Goal: Transaction & Acquisition: Purchase product/service

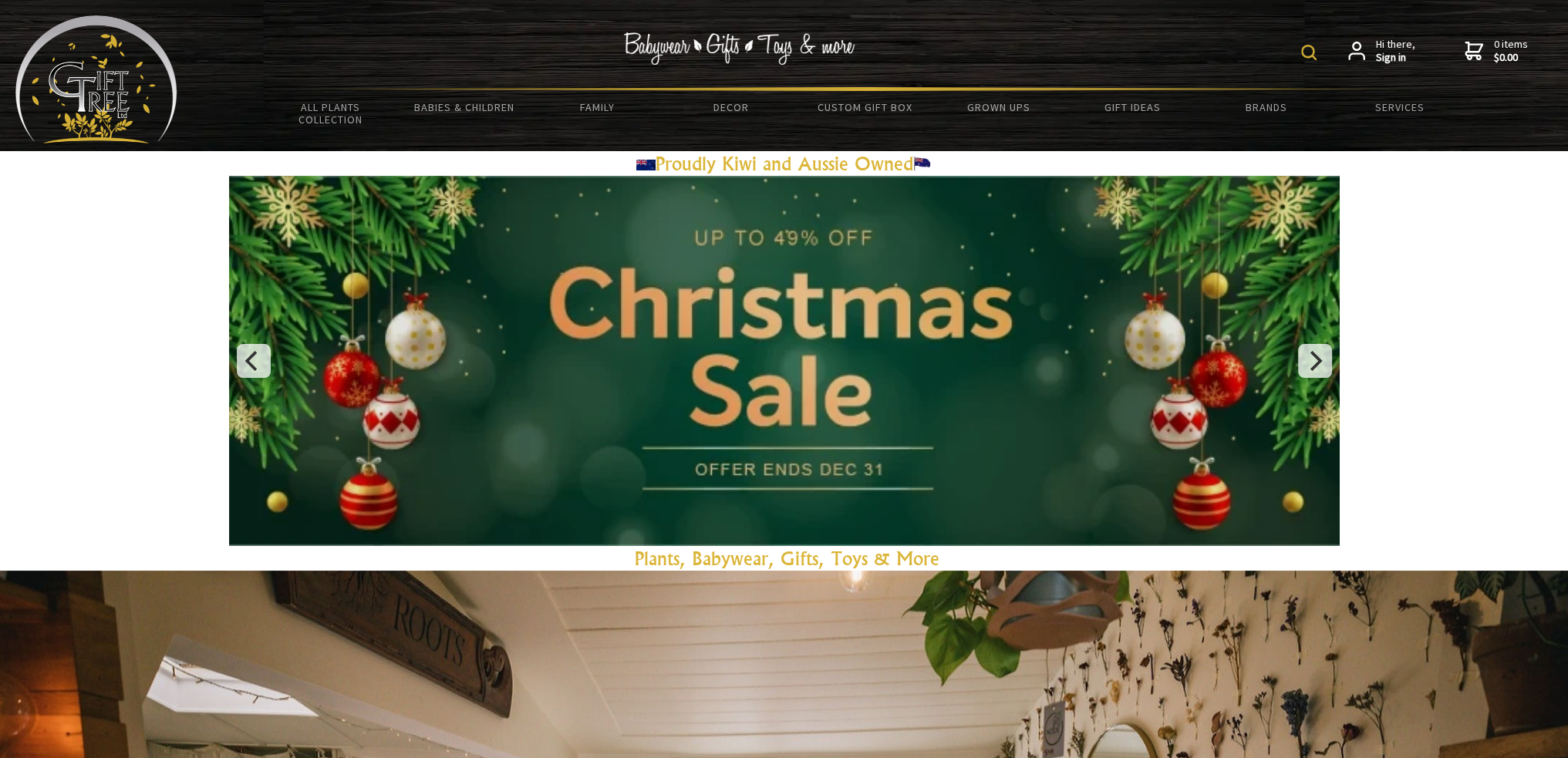
click at [1309, 58] on img at bounding box center [1308, 52] width 15 height 15
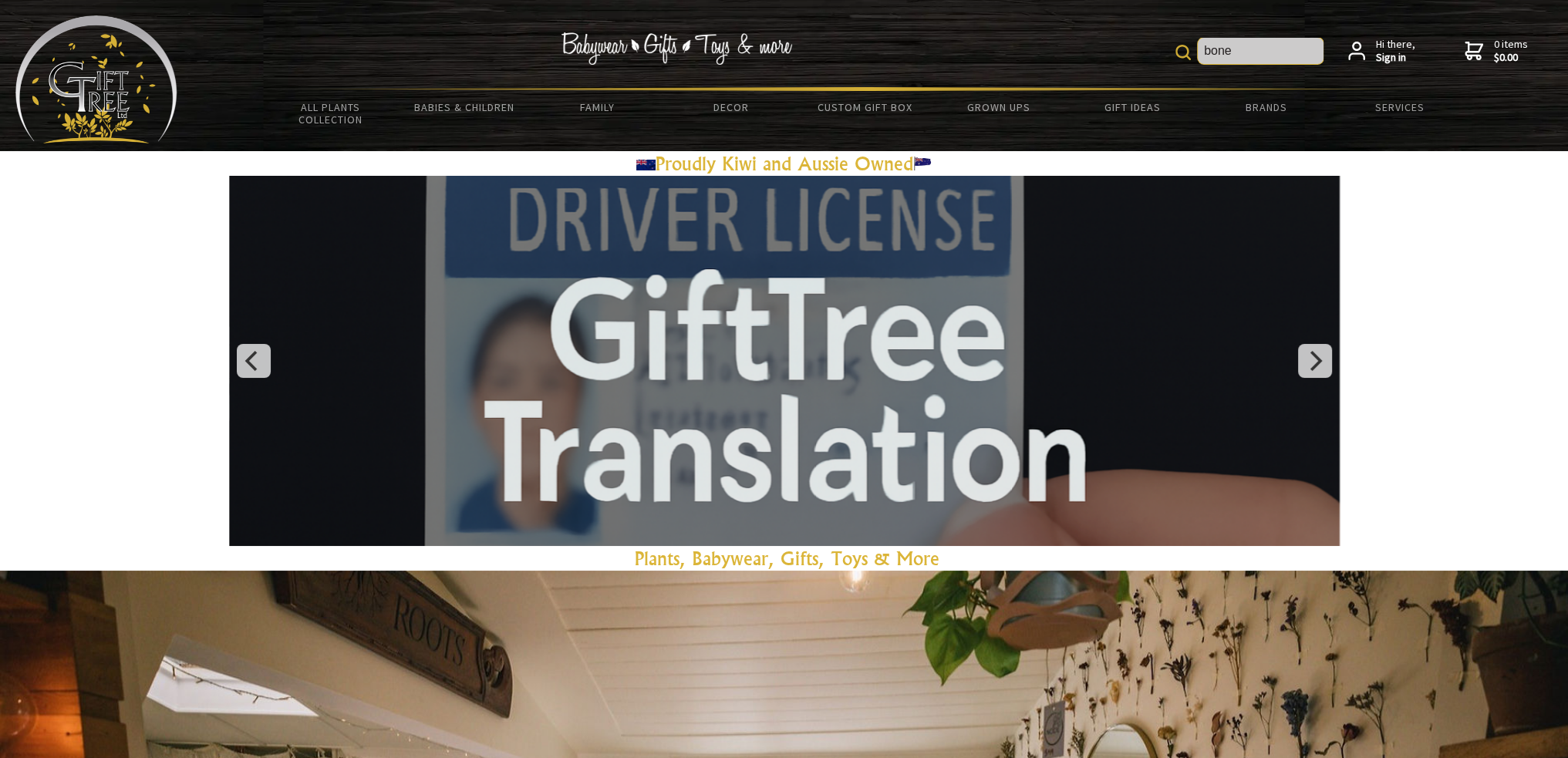
type input "bone"
click at [1186, 58] on img at bounding box center [1182, 52] width 15 height 15
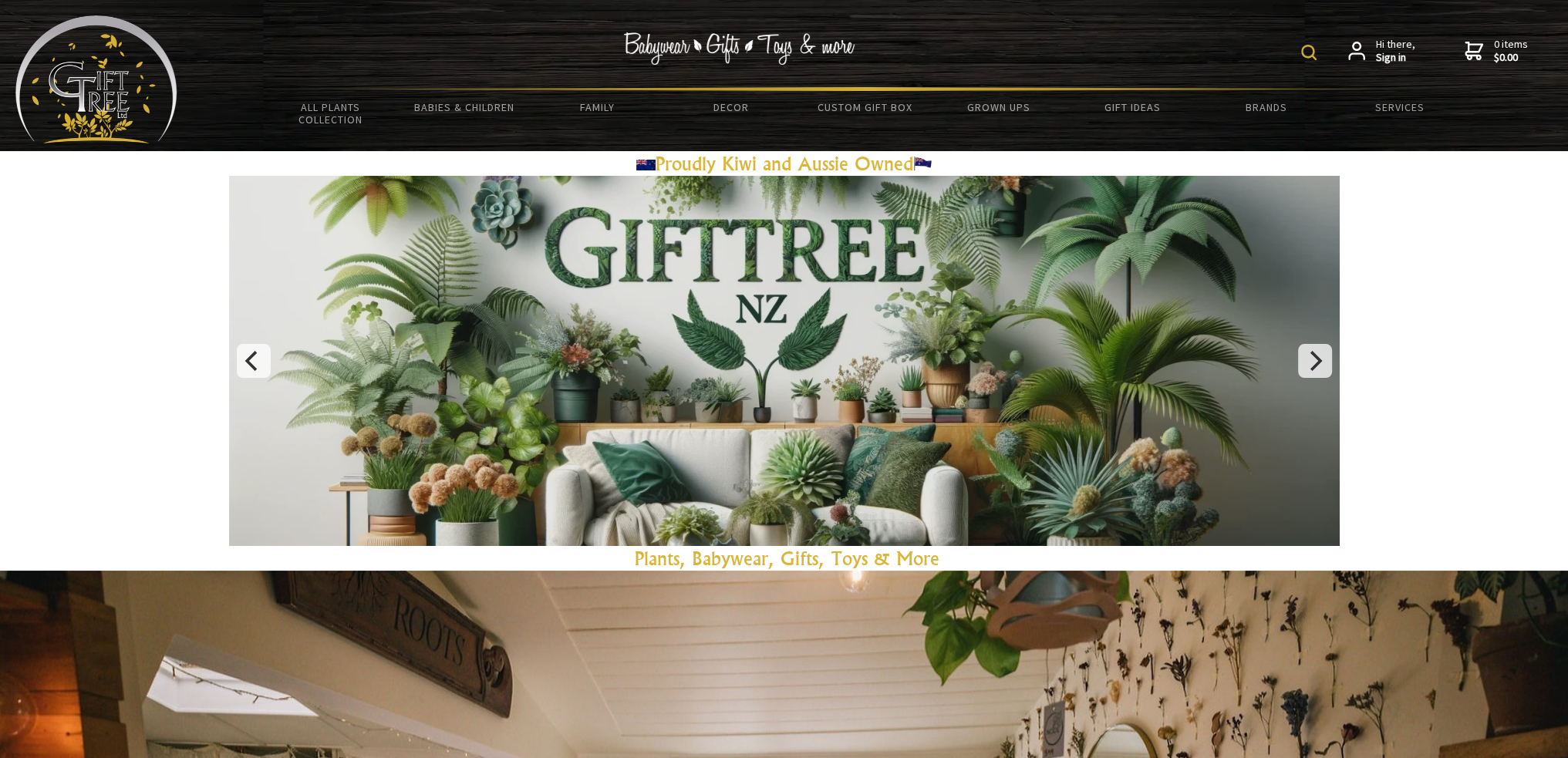
click at [1314, 55] on img at bounding box center [1308, 52] width 15 height 15
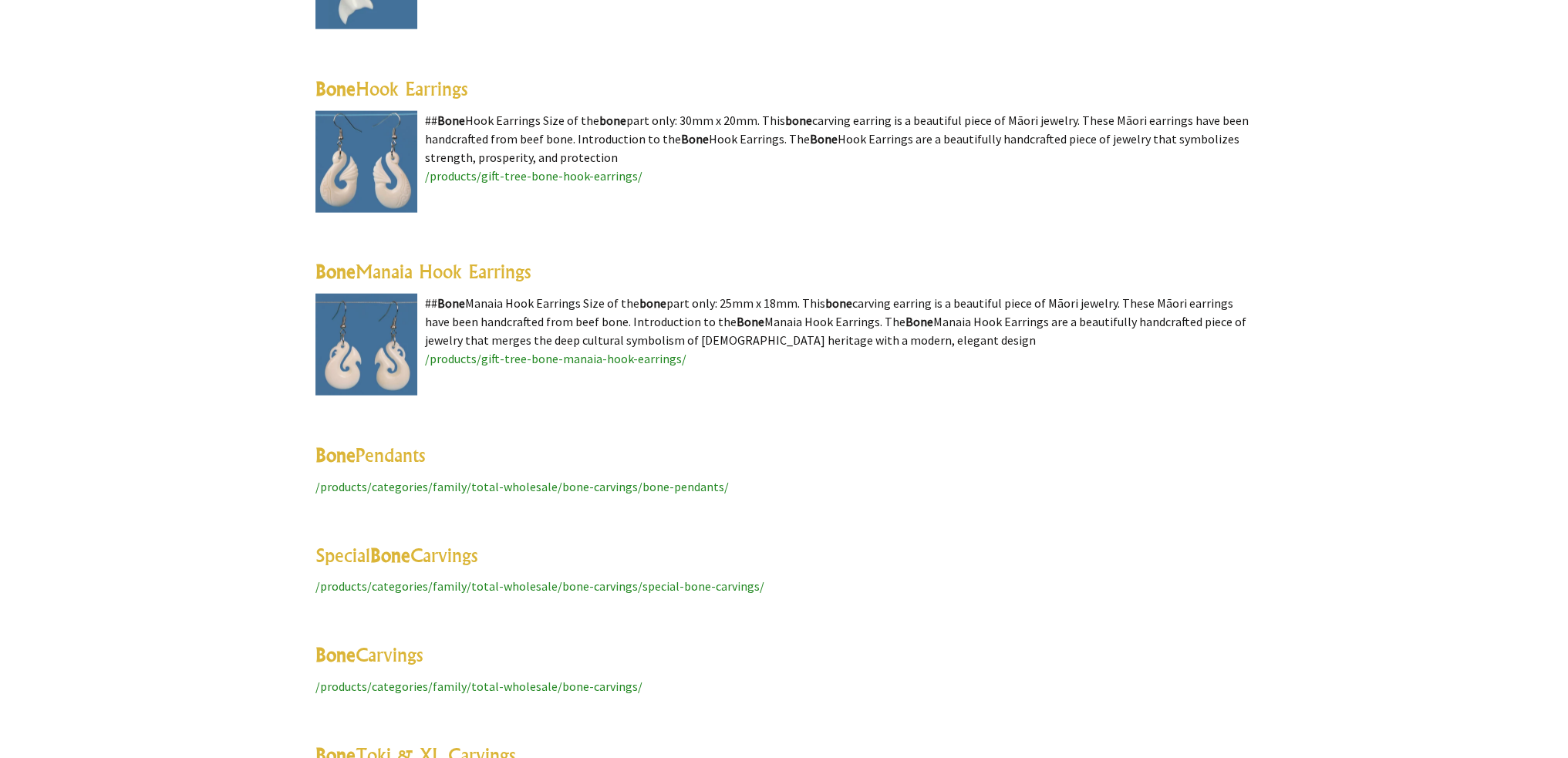
scroll to position [4937, 0]
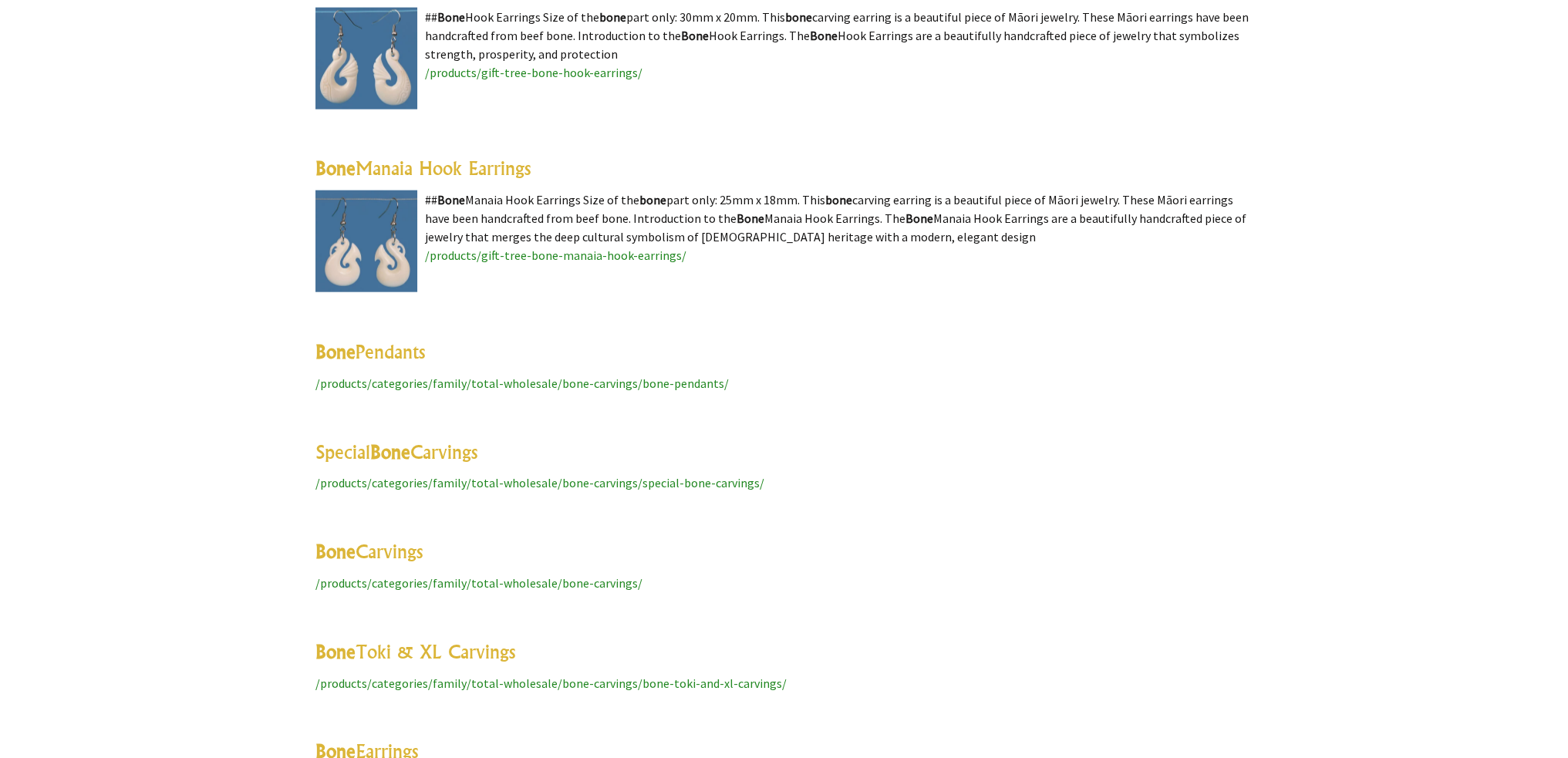
click at [389, 385] on span "/products/categories/family/total-wholesale/bone-carvings/bone-pendants/" at bounding box center [522, 383] width 414 height 15
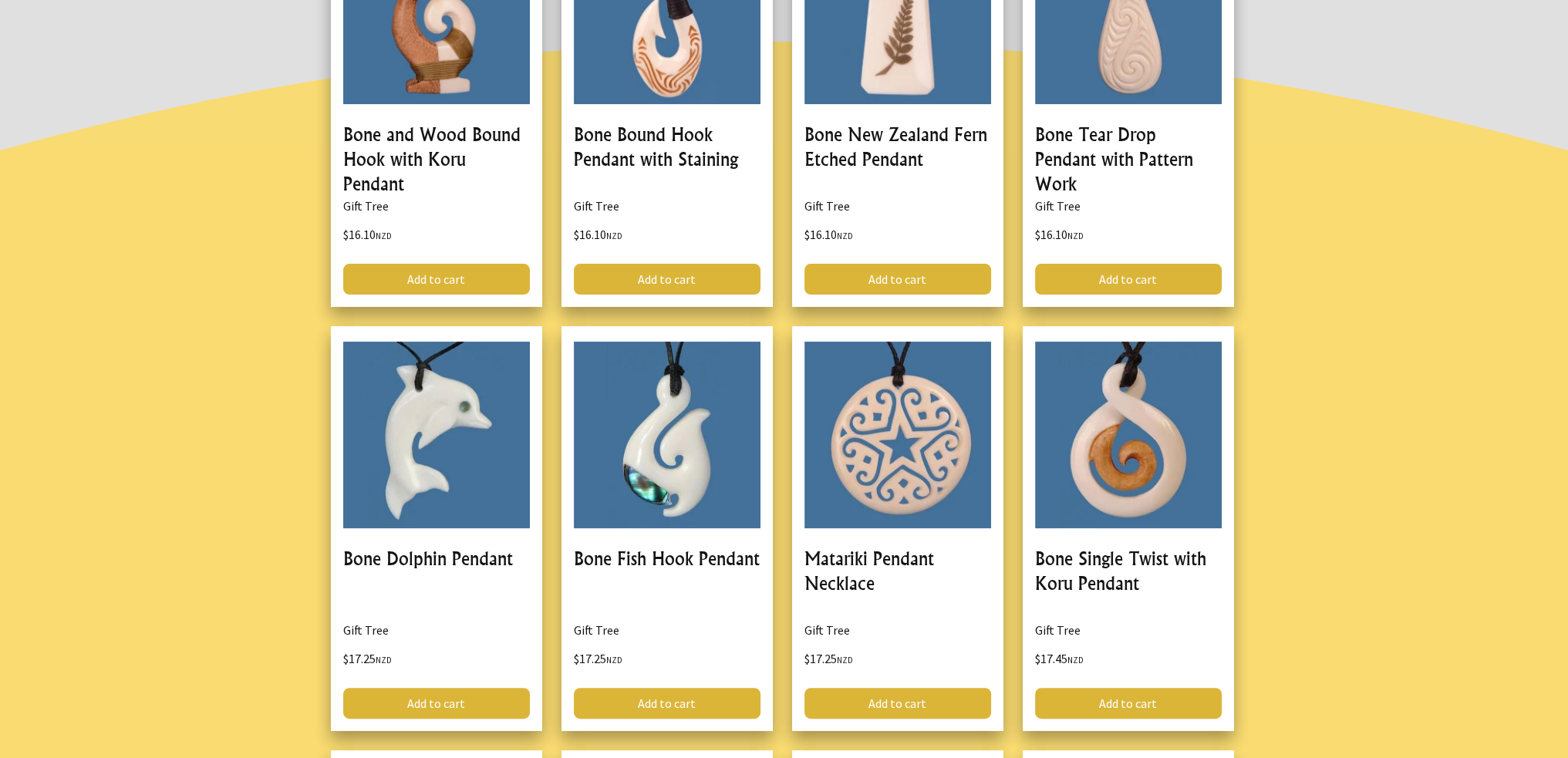
scroll to position [411, 0]
